Goal: Find specific page/section: Find specific page/section

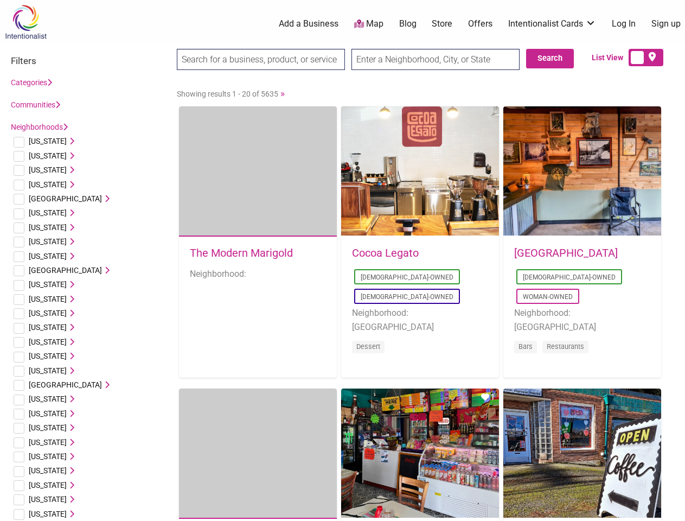
click at [342, 260] on div "Cocoa Legato [DEMOGRAPHIC_DATA]-Owned [DEMOGRAPHIC_DATA]-Owned Neighborhood: [G…" at bounding box center [420, 308] width 158 height 142
click at [44, 141] on span "[US_STATE]" at bounding box center [48, 141] width 38 height 9
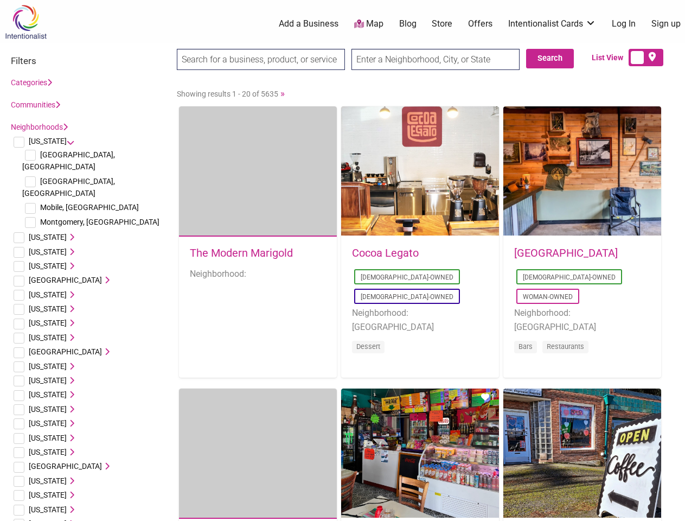
click at [67, 141] on icon at bounding box center [71, 141] width 8 height 8
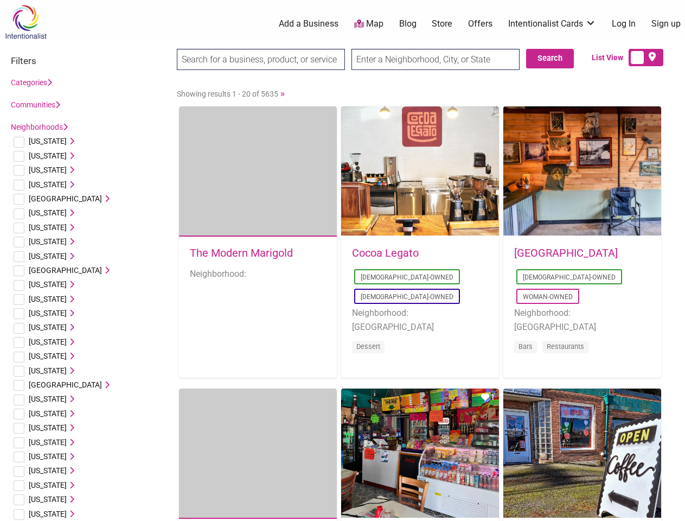
click at [40, 156] on span "[US_STATE]" at bounding box center [48, 155] width 38 height 9
click at [67, 156] on icon at bounding box center [71, 156] width 8 height 8
click at [42, 170] on span "[US_STATE]" at bounding box center [48, 169] width 38 height 9
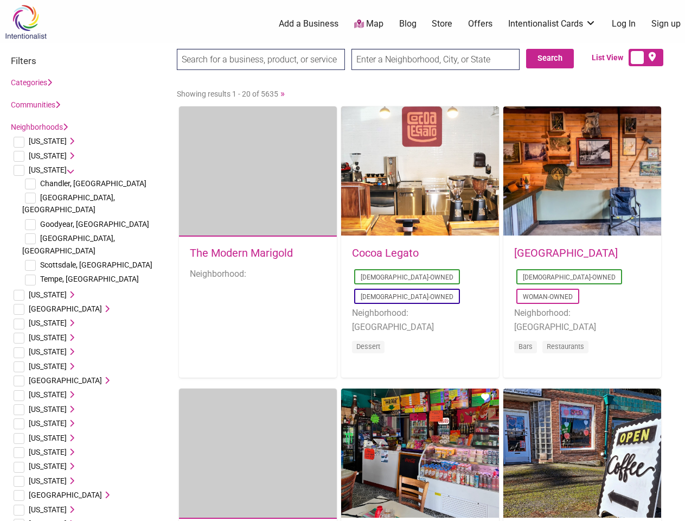
click at [67, 170] on icon at bounding box center [71, 170] width 8 height 8
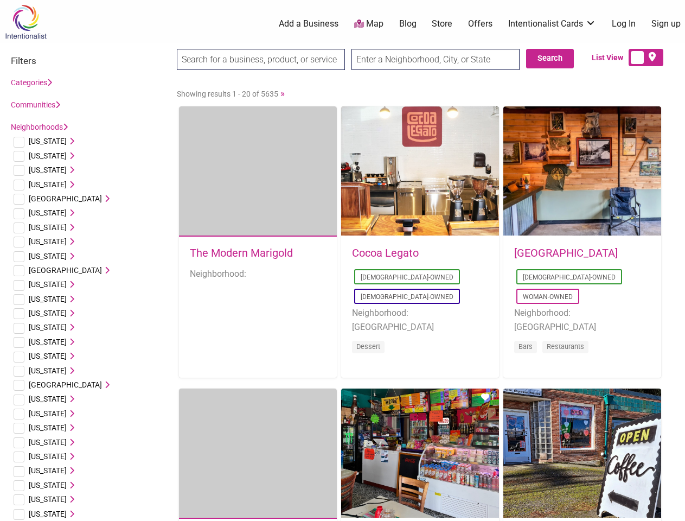
click at [44, 184] on span "[US_STATE]" at bounding box center [48, 184] width 38 height 9
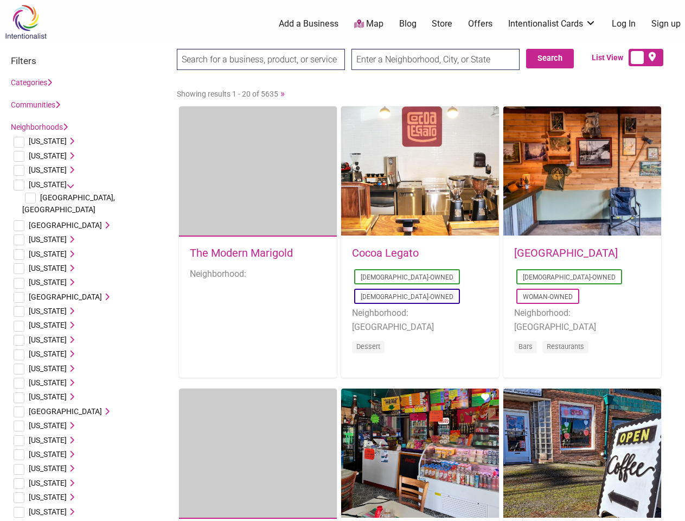
click at [67, 184] on icon at bounding box center [71, 185] width 8 height 8
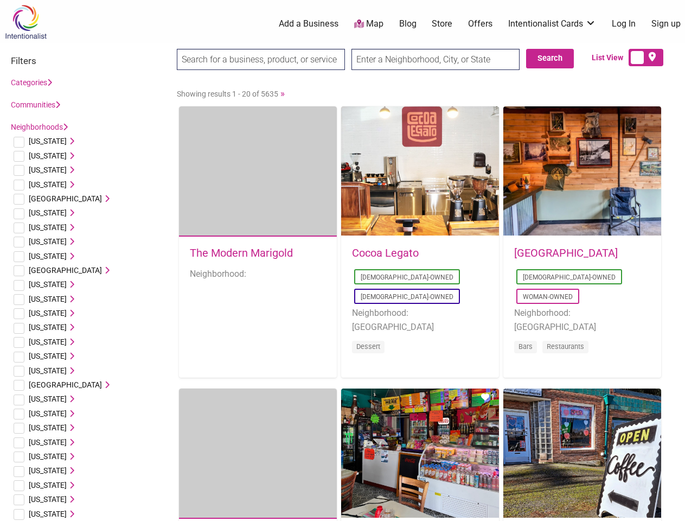
click at [56, 199] on span "[GEOGRAPHIC_DATA]" at bounding box center [65, 198] width 73 height 9
